Goal: Find specific page/section: Find specific page/section

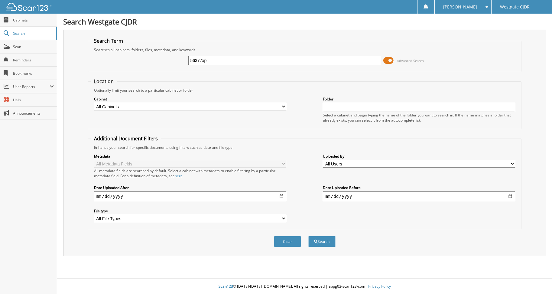
type input "56377xp"
click at [309, 236] on button "Search" at bounding box center [322, 241] width 27 height 11
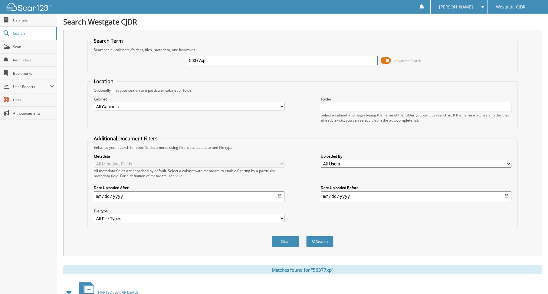
click at [223, 59] on input "56377xp" at bounding box center [282, 60] width 191 height 9
click at [306, 236] on button "Search" at bounding box center [319, 241] width 27 height 11
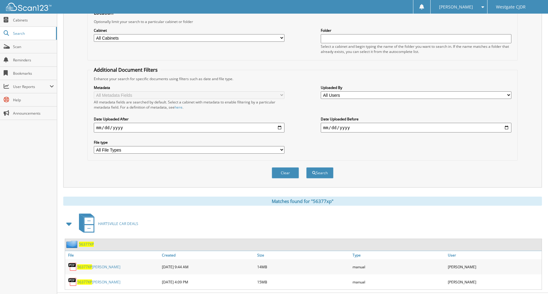
scroll to position [83, 0]
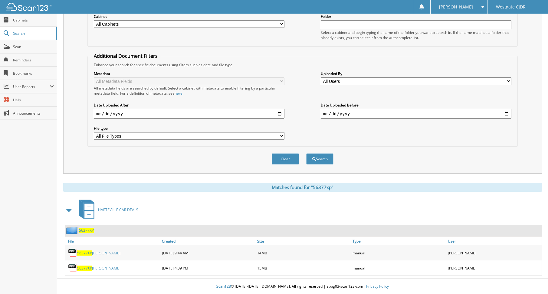
click at [82, 252] on span "56377XP" at bounding box center [84, 253] width 15 height 5
